Goal: Information Seeking & Learning: Learn about a topic

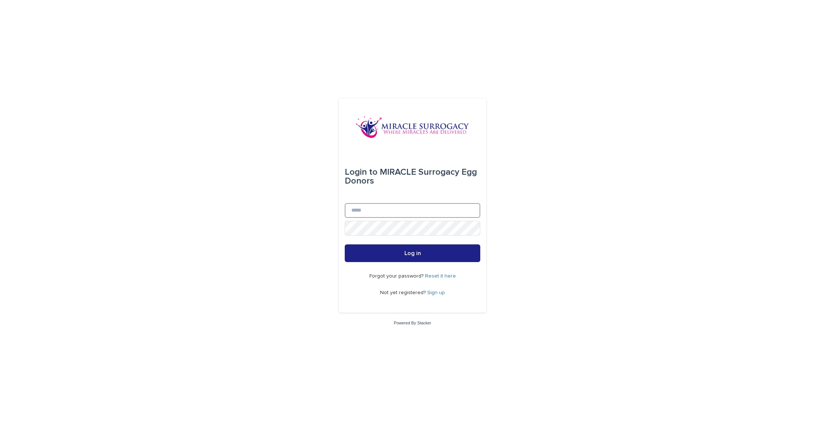
click at [351, 209] on input "Email" at bounding box center [413, 210] width 136 height 15
click at [435, 295] on p "Not yet registered? Sign up" at bounding box center [412, 293] width 65 height 6
click at [435, 292] on link "Sign up" at bounding box center [436, 292] width 18 height 5
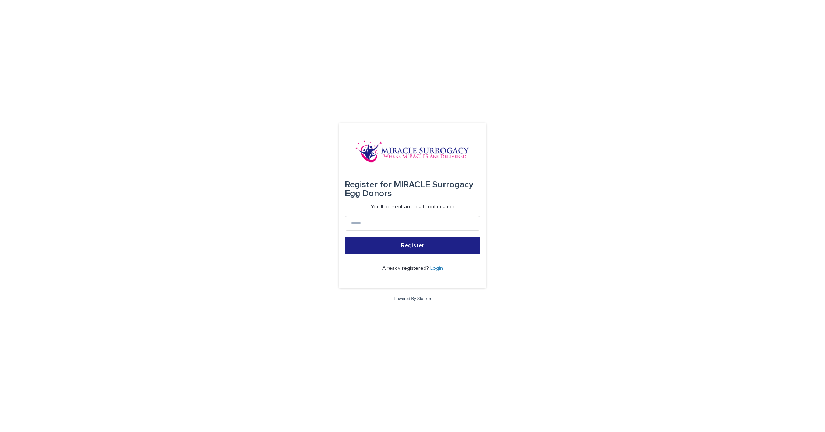
click at [347, 213] on form "Register for MIRACLE Surrogacy Egg Donors You'll be sent an email confirmation …" at bounding box center [413, 206] width 136 height 154
click at [353, 223] on input at bounding box center [413, 223] width 136 height 15
paste input "**********"
type input "**********"
click at [418, 238] on button "Register" at bounding box center [413, 246] width 136 height 18
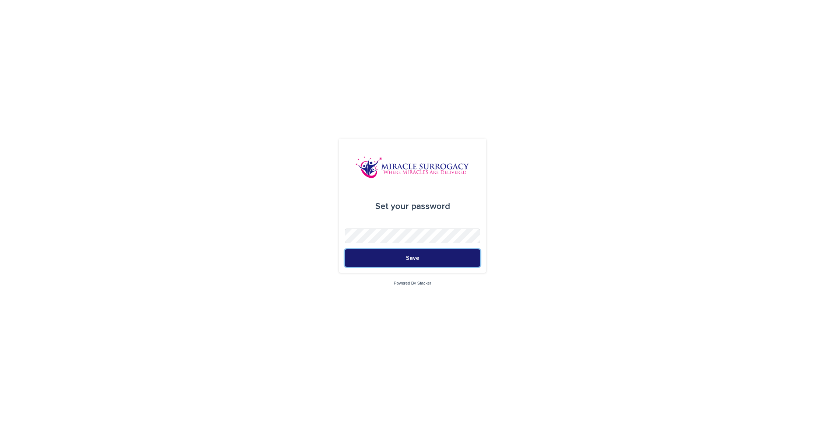
click at [417, 258] on span "Save" at bounding box center [412, 258] width 13 height 6
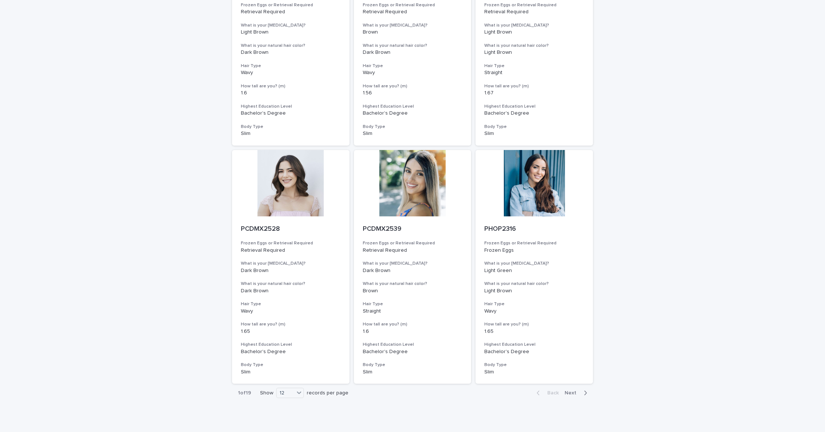
scroll to position [670, 0]
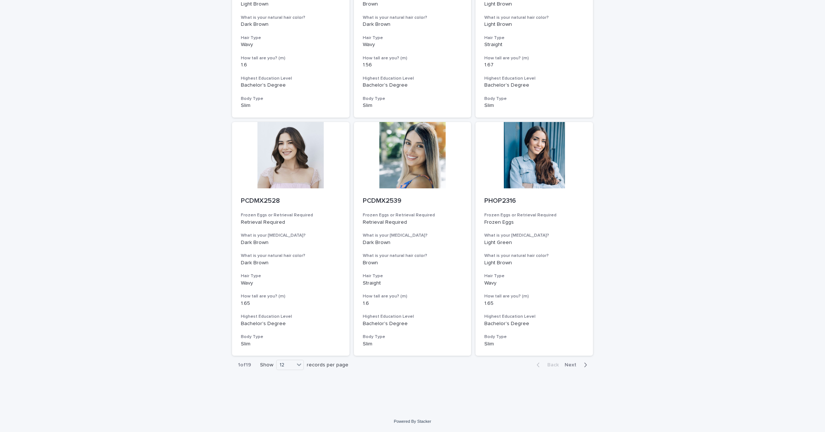
click at [587, 365] on button "Next" at bounding box center [577, 364] width 31 height 7
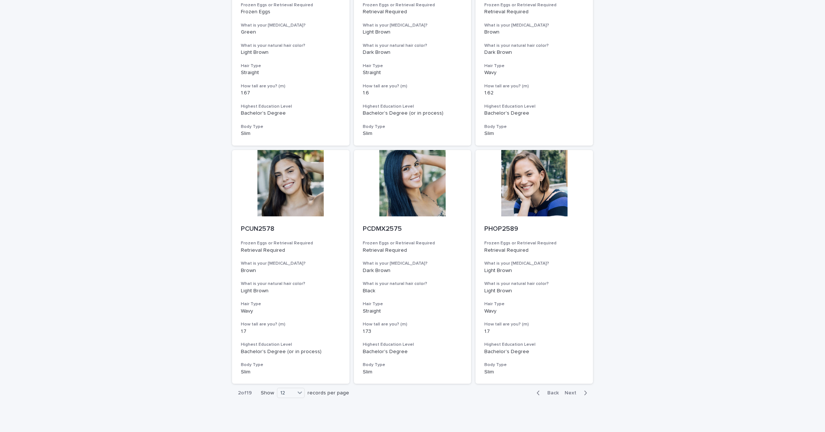
scroll to position [670, 0]
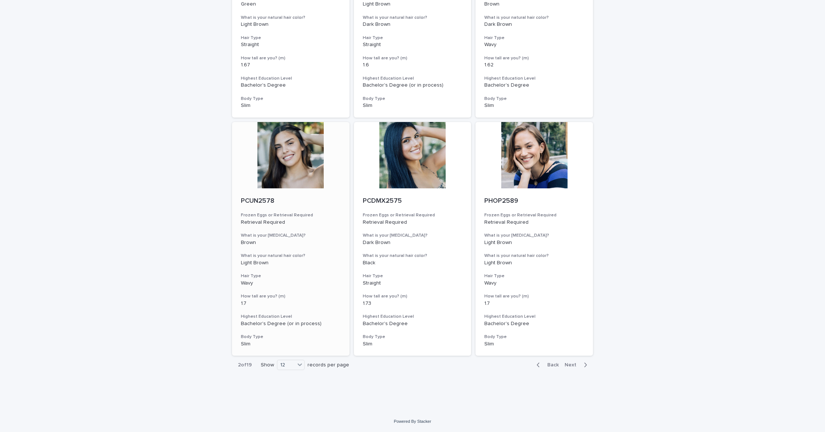
click at [294, 166] on div at bounding box center [291, 155] width 118 height 66
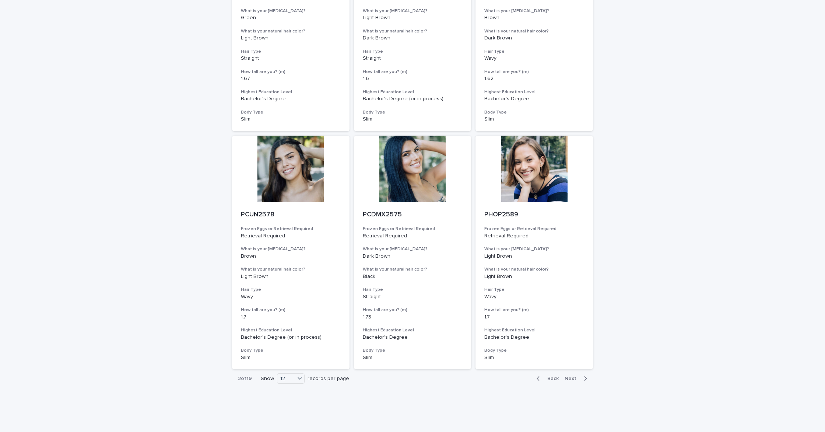
scroll to position [659, 0]
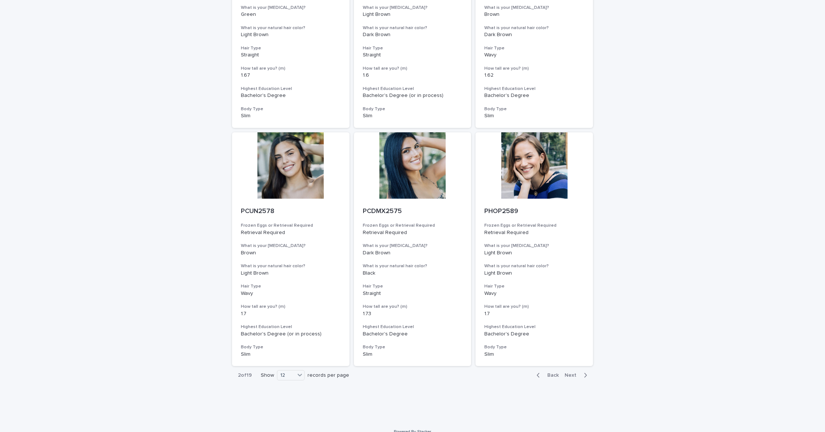
click at [573, 374] on span "Next" at bounding box center [573, 374] width 16 height 5
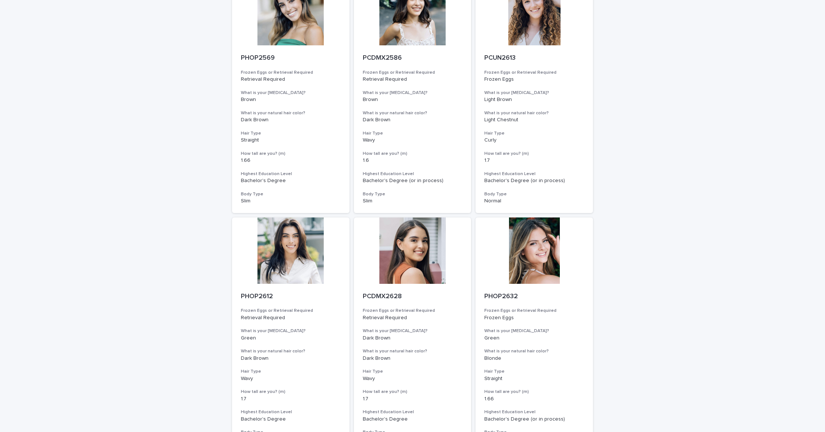
scroll to position [670, 0]
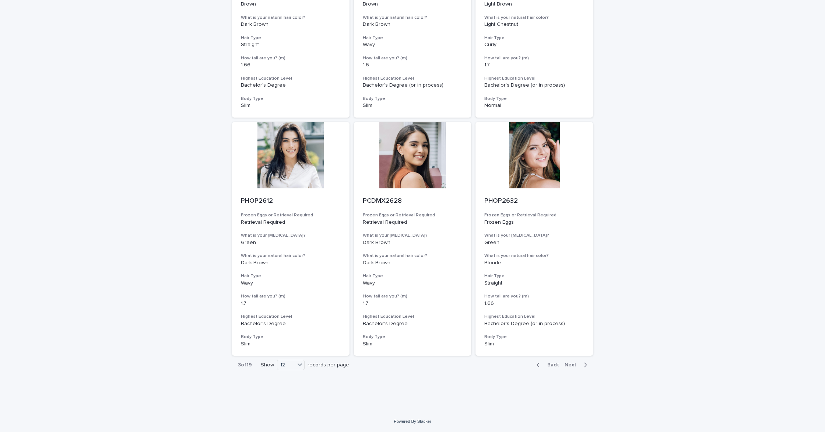
click at [579, 364] on span "Next" at bounding box center [573, 364] width 16 height 5
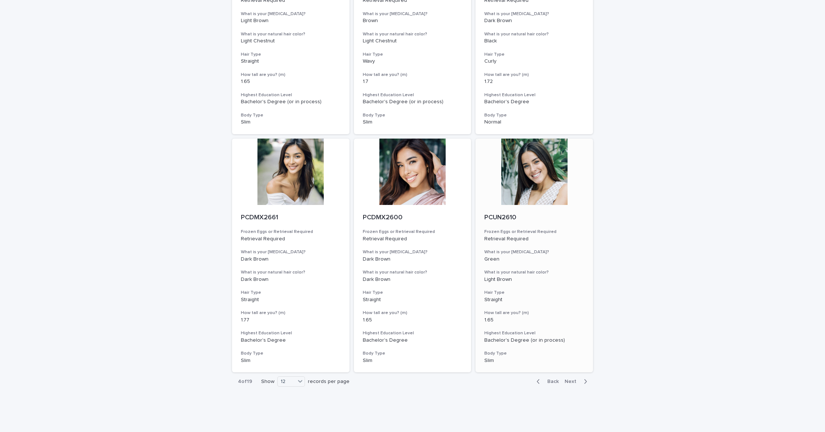
scroll to position [670, 0]
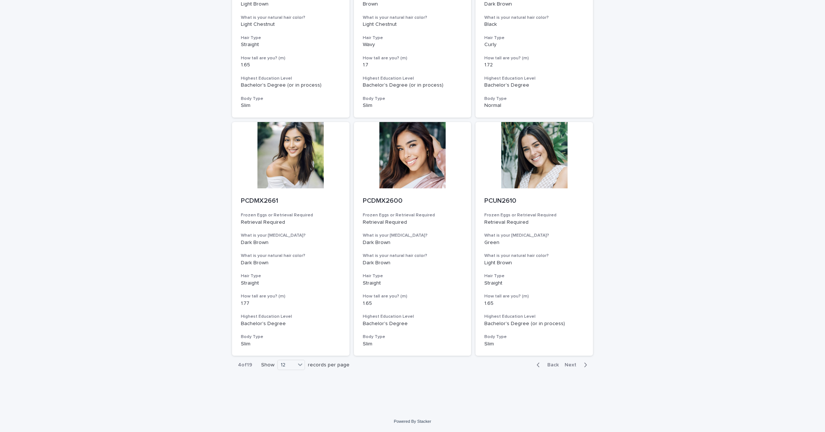
click at [577, 364] on span "Next" at bounding box center [573, 364] width 16 height 5
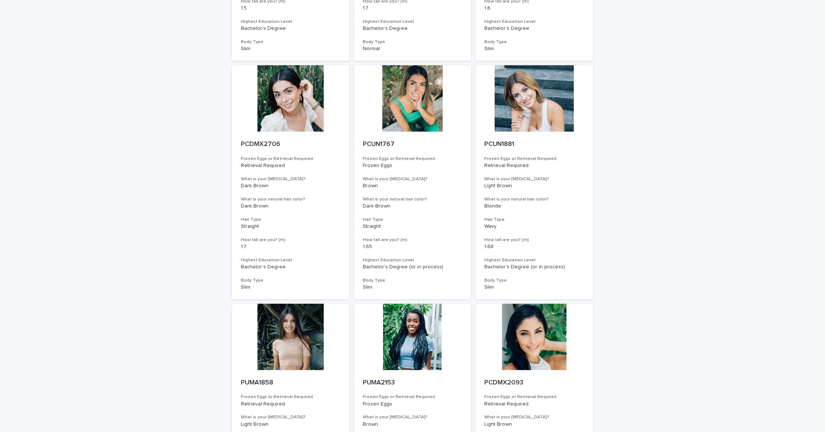
scroll to position [670, 0]
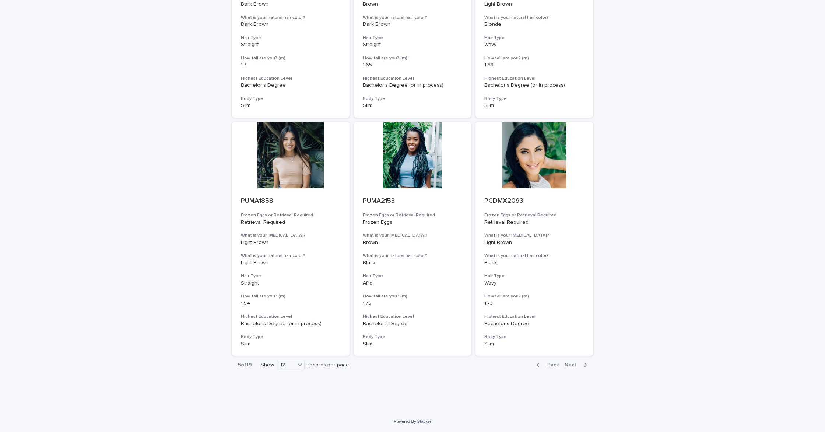
click at [573, 367] on span "Next" at bounding box center [573, 364] width 16 height 5
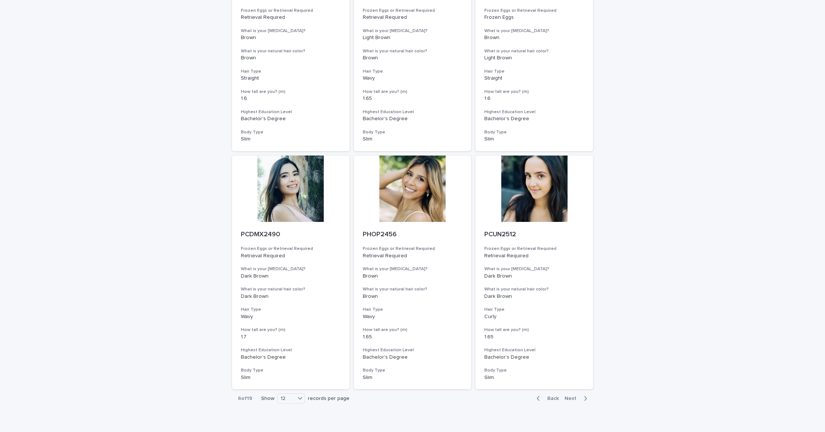
scroll to position [639, 0]
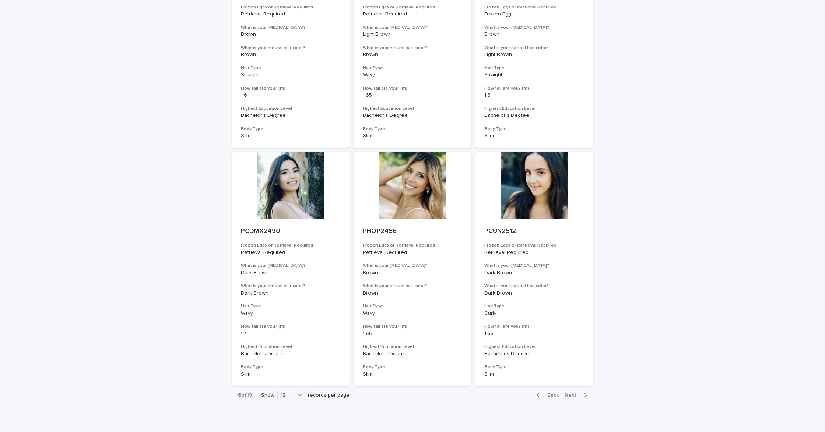
click at [574, 397] on span "Next" at bounding box center [573, 394] width 16 height 5
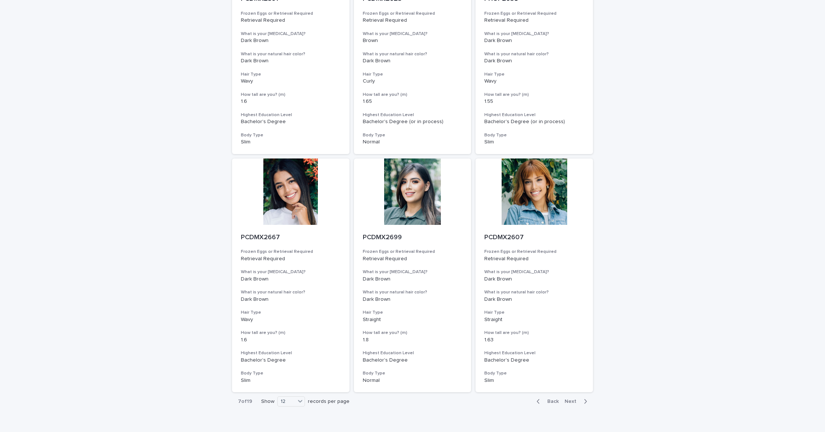
scroll to position [670, 0]
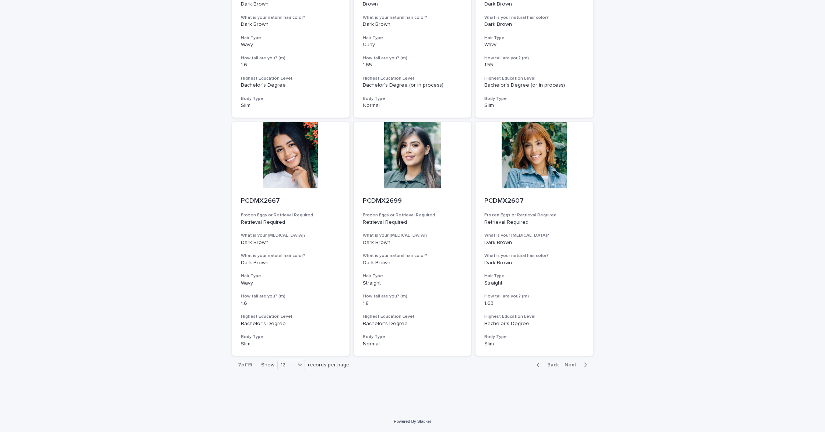
click at [570, 366] on span "Next" at bounding box center [573, 364] width 16 height 5
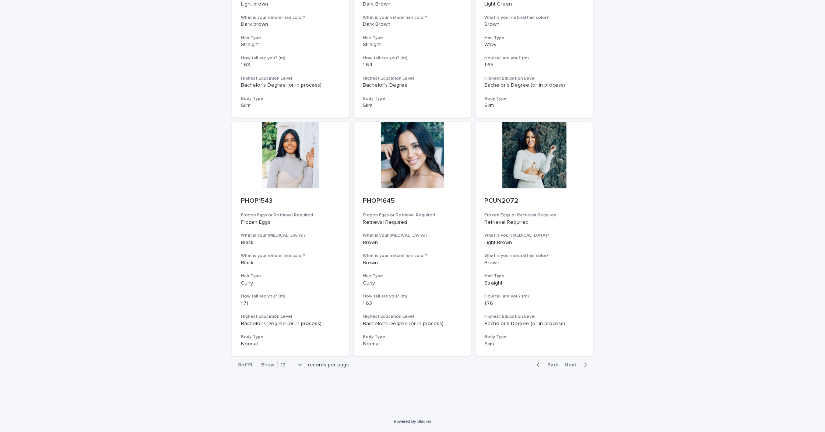
click at [578, 365] on span "Next" at bounding box center [573, 364] width 16 height 5
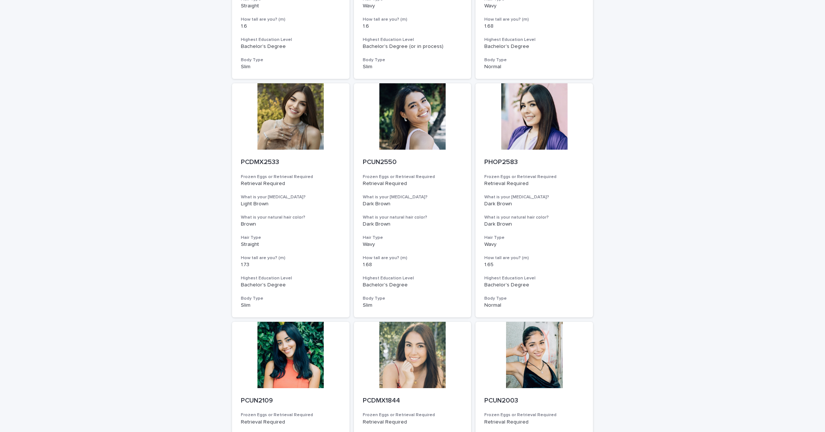
scroll to position [670, 0]
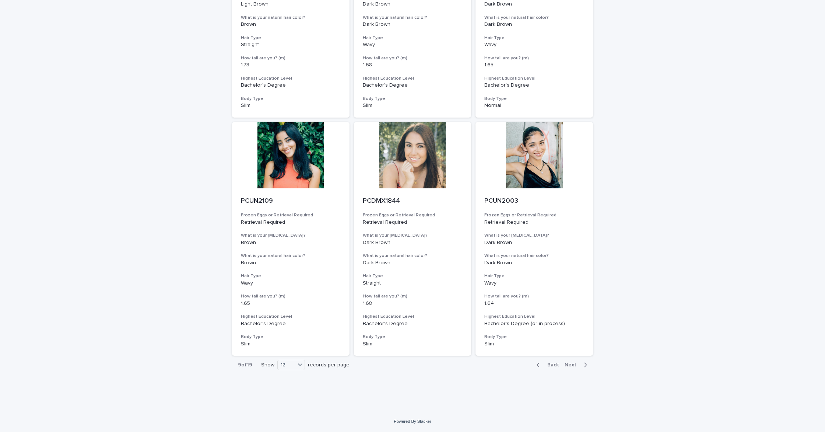
click at [570, 362] on span "Next" at bounding box center [573, 364] width 16 height 5
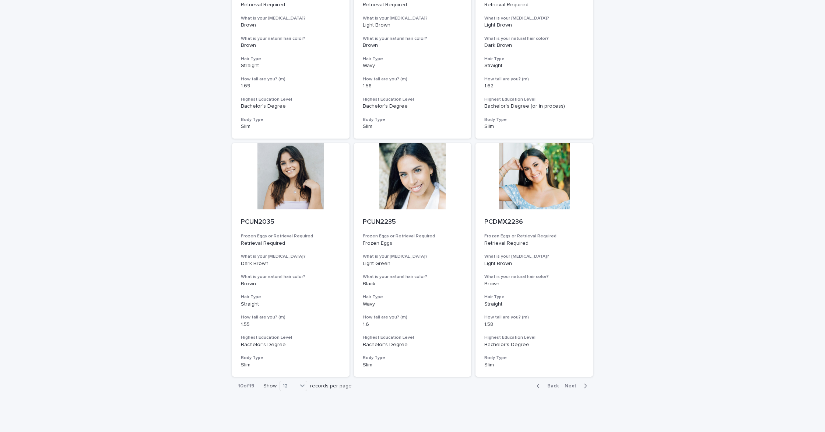
scroll to position [670, 0]
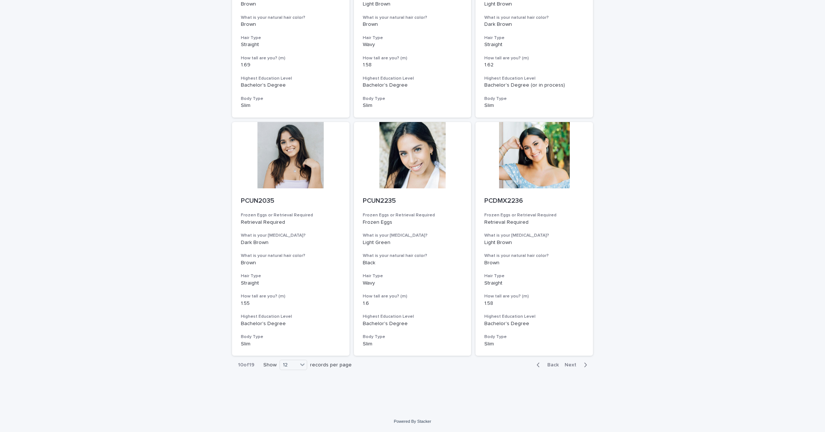
click at [578, 366] on span "Next" at bounding box center [573, 364] width 16 height 5
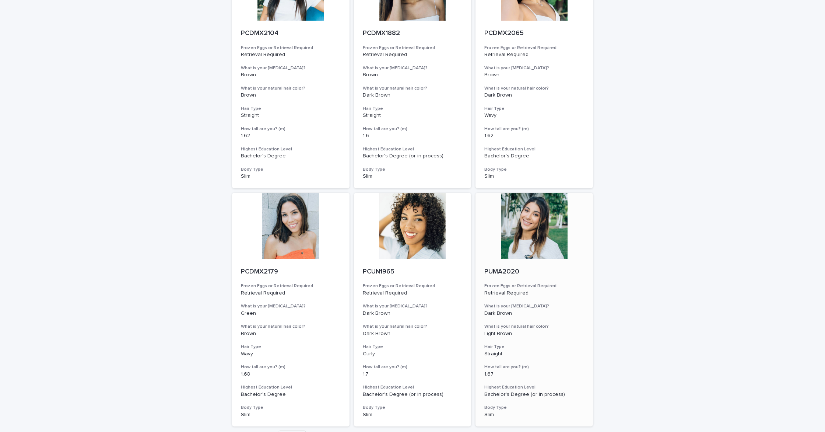
scroll to position [670, 0]
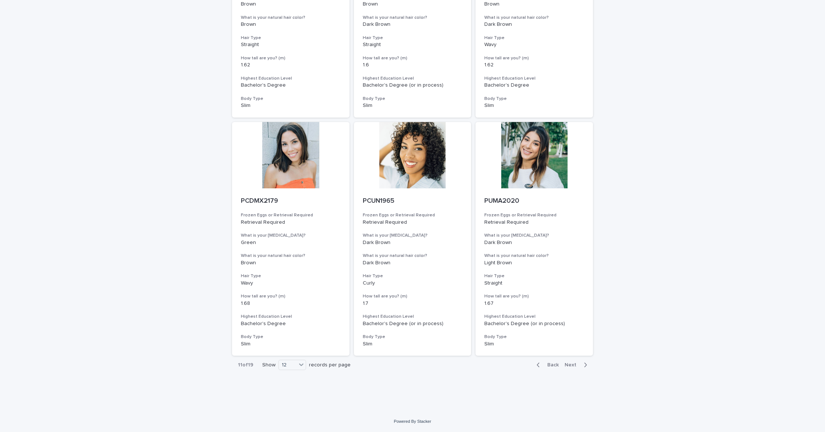
click at [573, 366] on span "Next" at bounding box center [573, 364] width 16 height 5
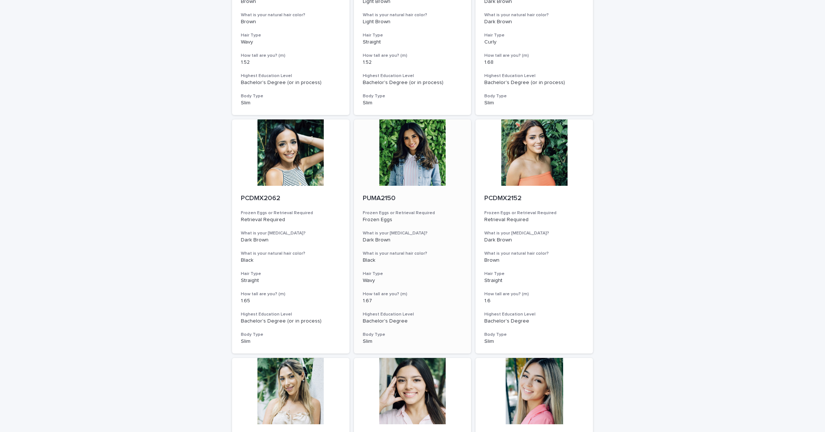
scroll to position [432, 0]
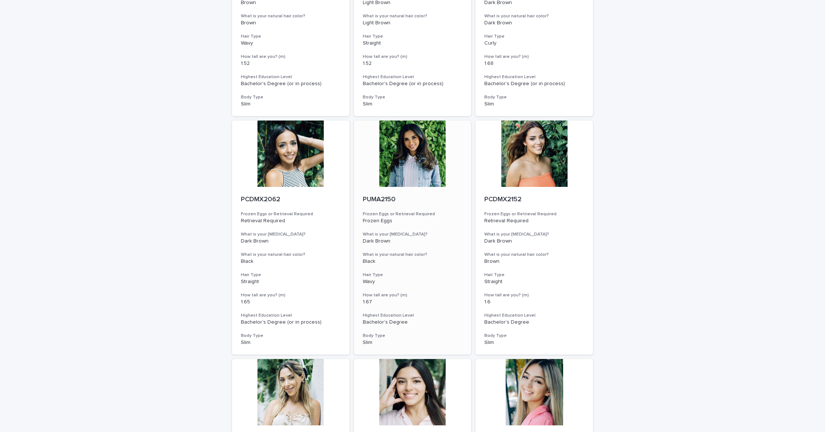
click at [425, 168] on div at bounding box center [413, 153] width 118 height 66
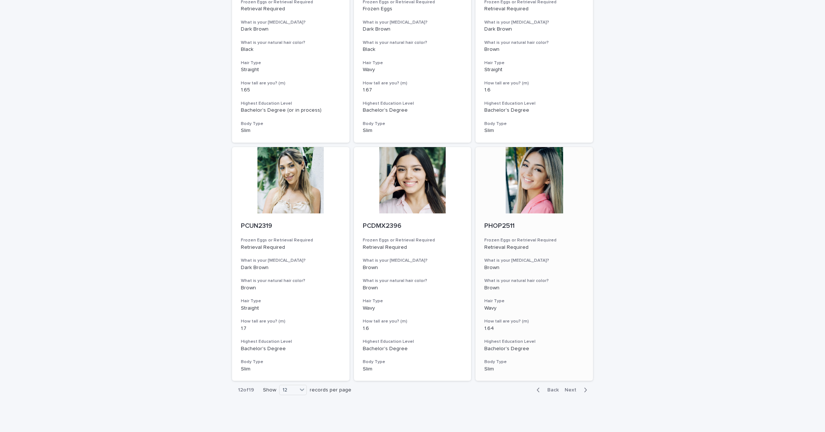
scroll to position [670, 0]
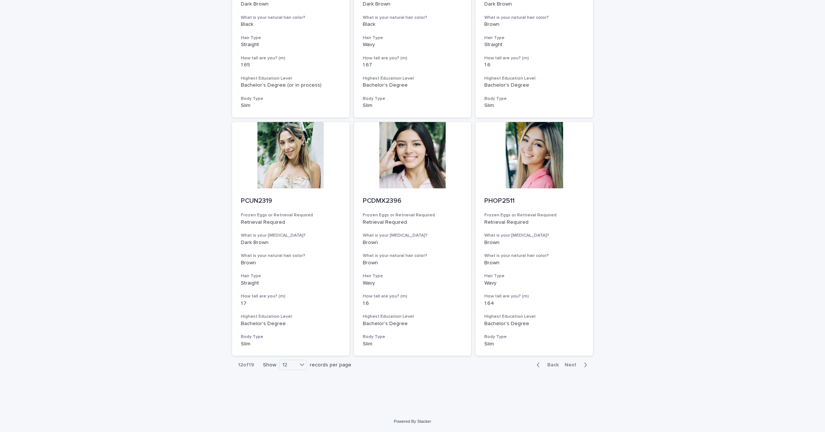
click at [576, 365] on span "Next" at bounding box center [573, 364] width 16 height 5
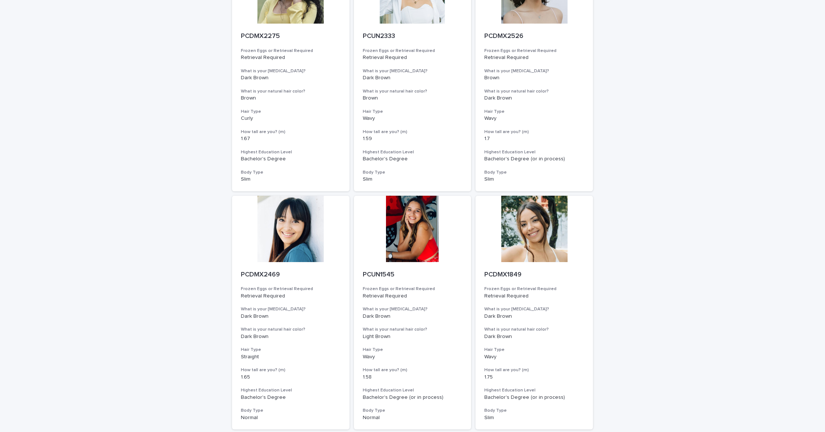
scroll to position [670, 0]
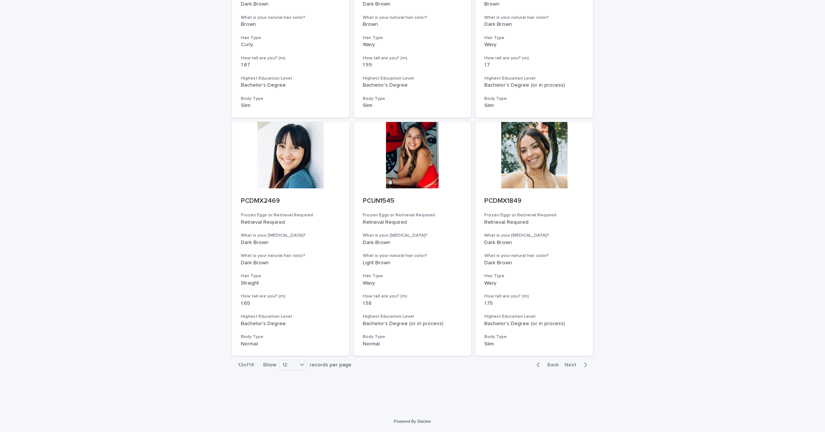
click at [582, 364] on button "Next" at bounding box center [577, 364] width 31 height 7
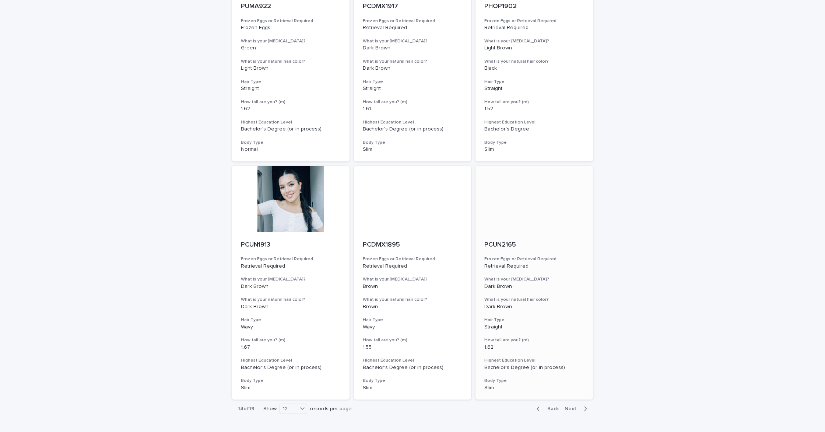
scroll to position [670, 0]
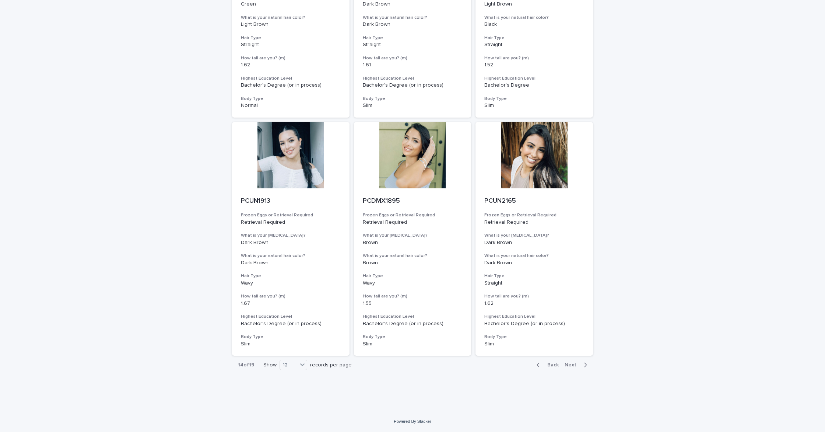
click at [574, 365] on span "Next" at bounding box center [573, 364] width 16 height 5
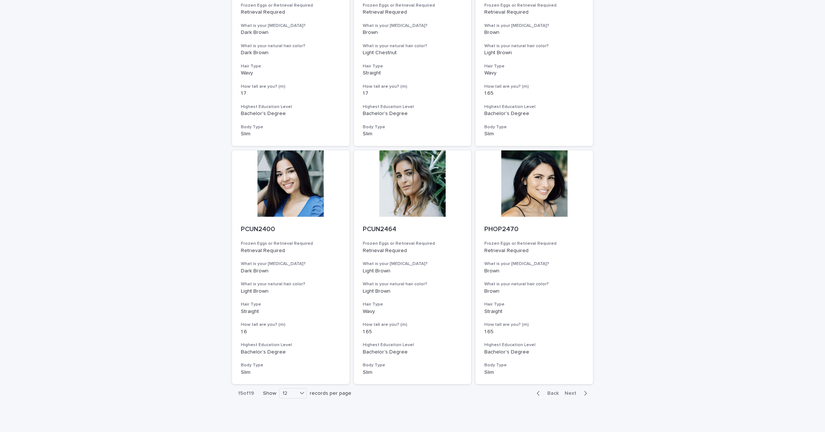
scroll to position [670, 0]
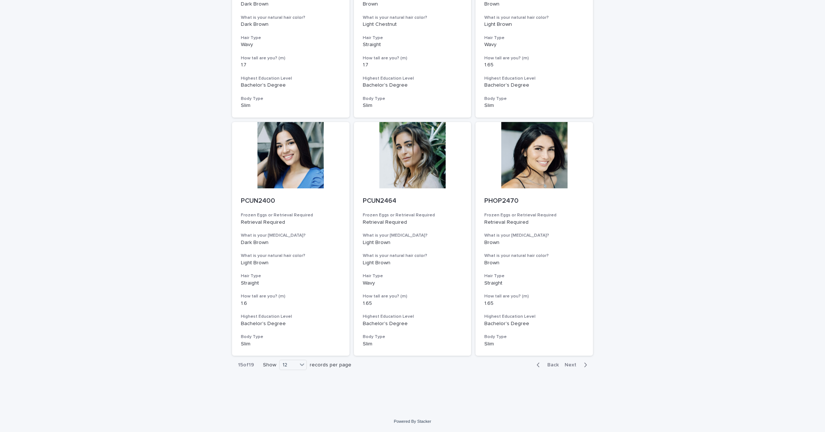
click at [572, 367] on span "Next" at bounding box center [573, 364] width 16 height 5
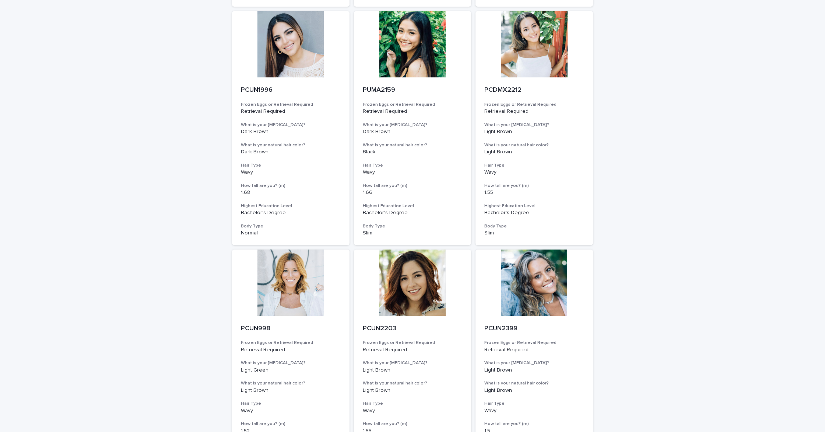
scroll to position [670, 0]
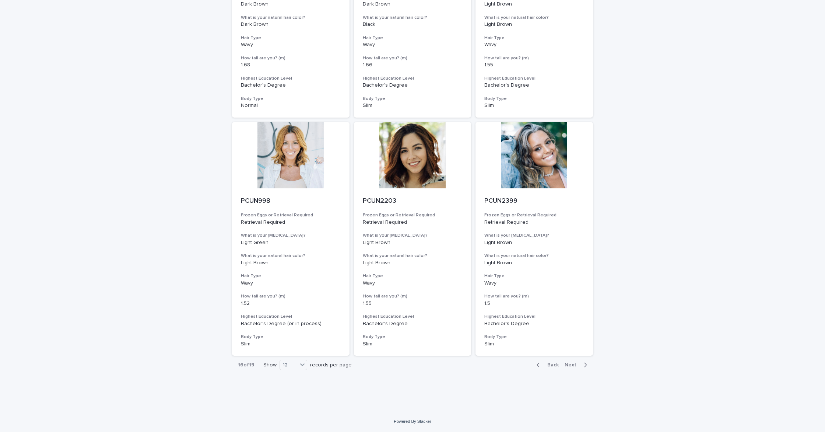
click at [579, 368] on div "Back Next" at bounding box center [562, 364] width 62 height 18
click at [565, 361] on button "Next" at bounding box center [577, 364] width 31 height 7
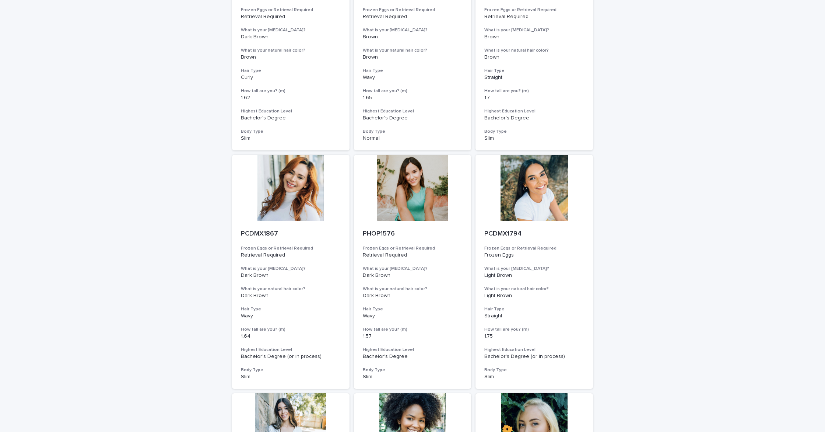
scroll to position [396, 0]
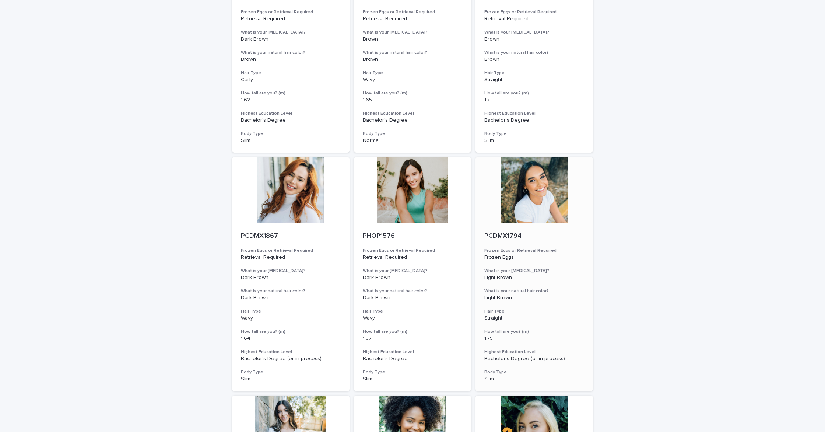
click at [538, 192] on div at bounding box center [535, 190] width 118 height 66
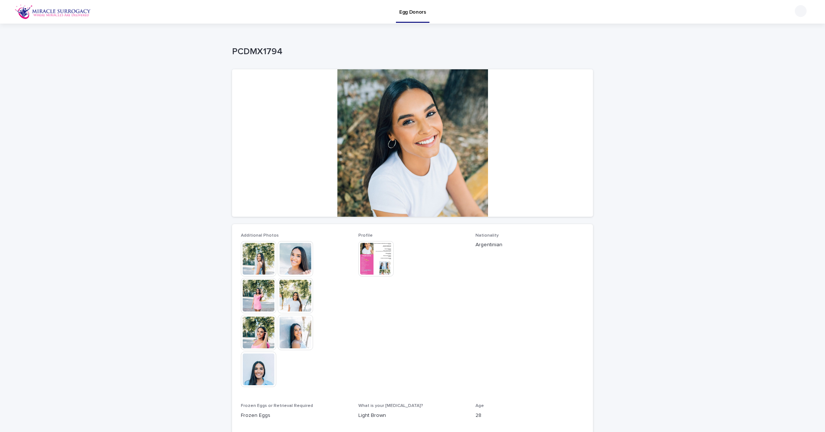
click at [256, 261] on img at bounding box center [258, 258] width 35 height 35
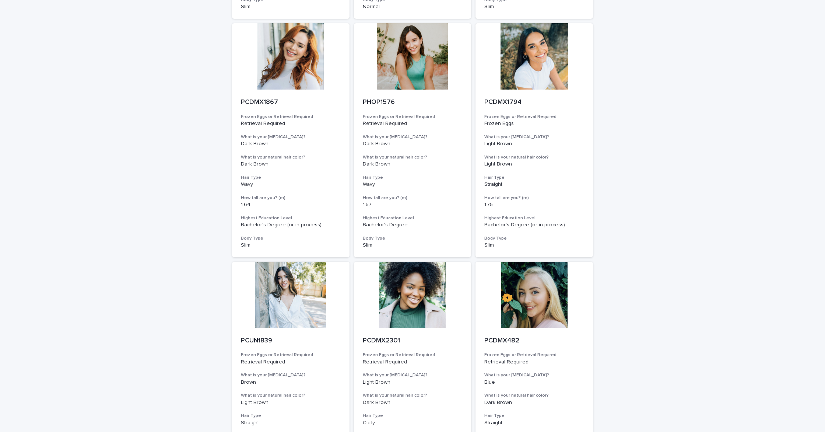
scroll to position [670, 0]
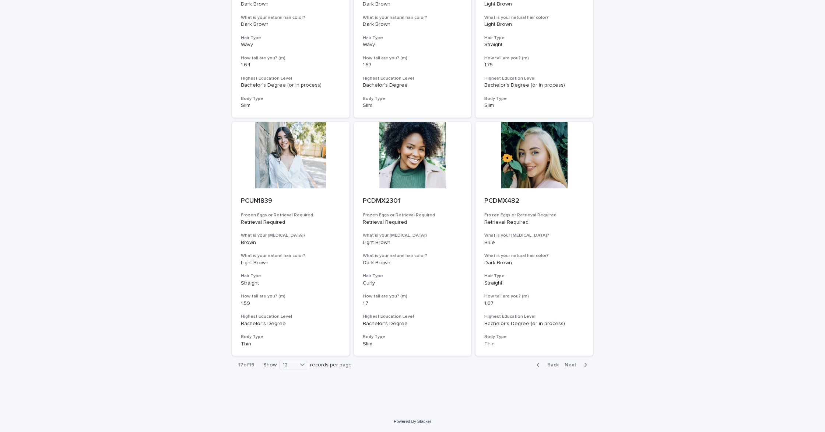
click at [577, 368] on div "Back Next" at bounding box center [562, 364] width 62 height 18
click at [575, 365] on span "Next" at bounding box center [573, 364] width 16 height 5
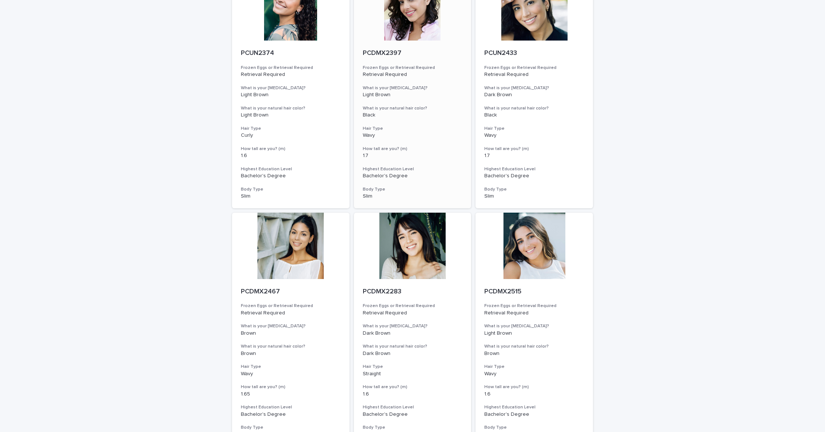
scroll to position [670, 0]
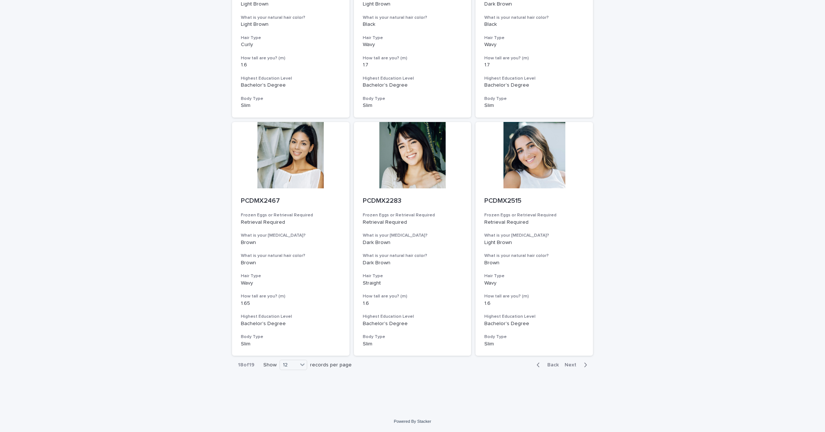
click at [570, 369] on div "Back Next" at bounding box center [562, 364] width 62 height 18
click at [572, 366] on span "Next" at bounding box center [573, 364] width 16 height 5
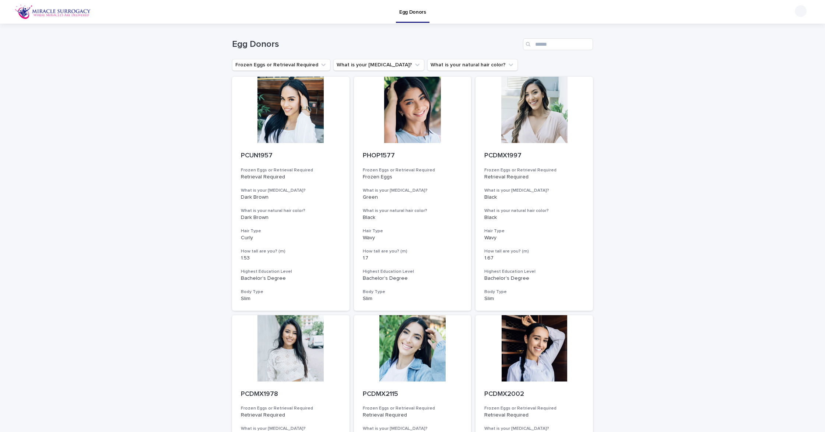
click at [60, 13] on img at bounding box center [53, 11] width 76 height 15
